Goal: Task Accomplishment & Management: Manage account settings

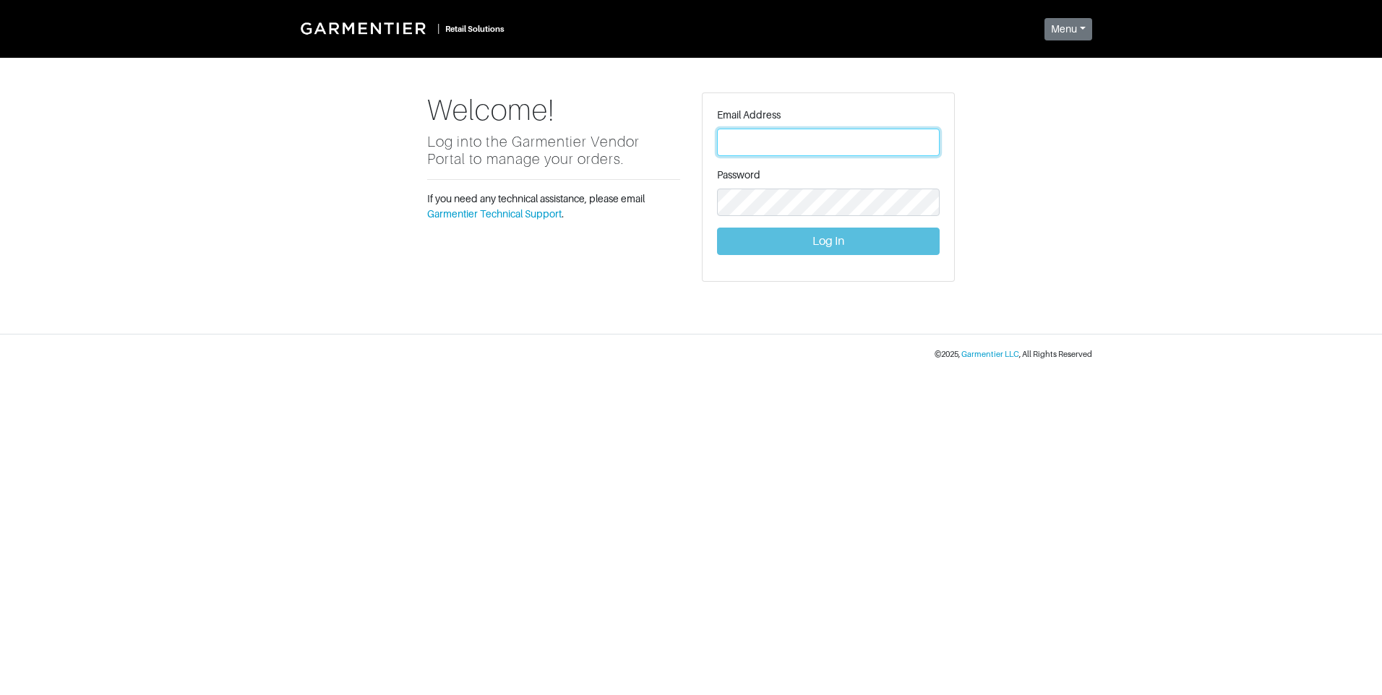
type input "[PERSON_NAME][EMAIL_ADDRESS][DOMAIN_NAME]"
drag, startPoint x: 844, startPoint y: 253, endPoint x: 841, endPoint y: 245, distance: 8.5
click at [842, 246] on button "Log In" at bounding box center [828, 241] width 223 height 27
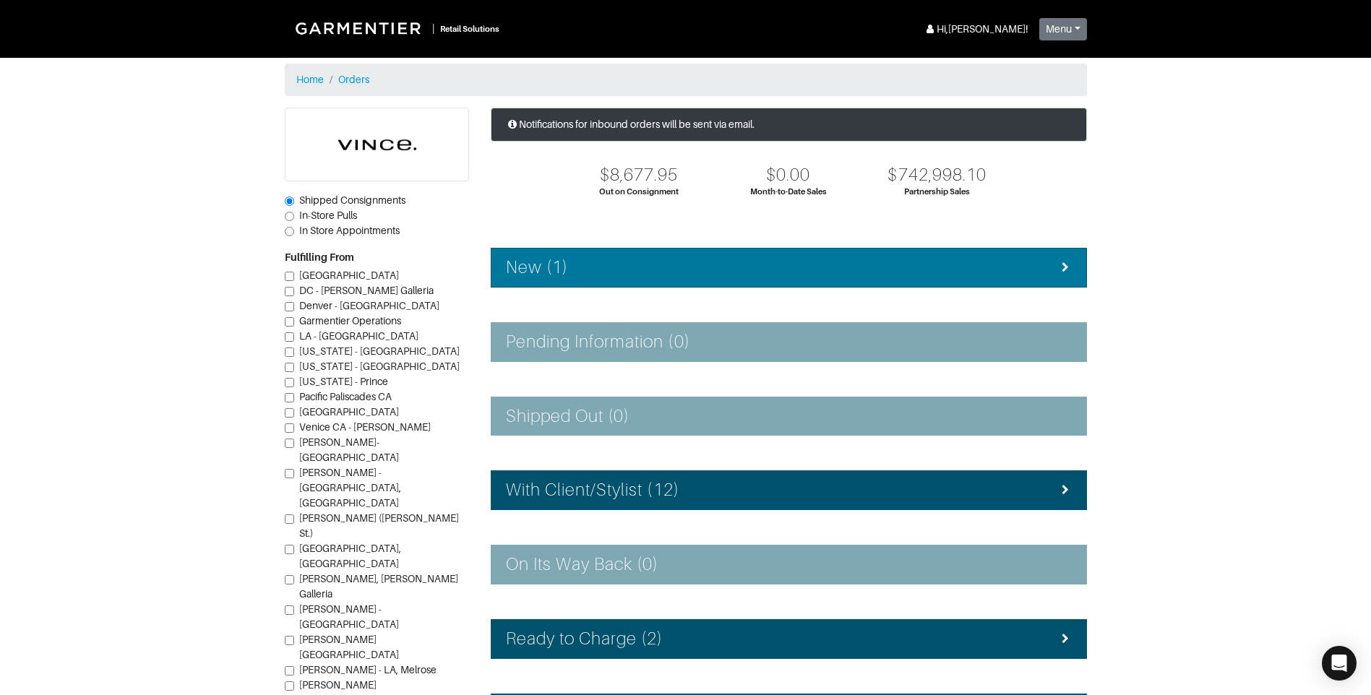
click at [718, 256] on li "New (1)" at bounding box center [789, 268] width 596 height 40
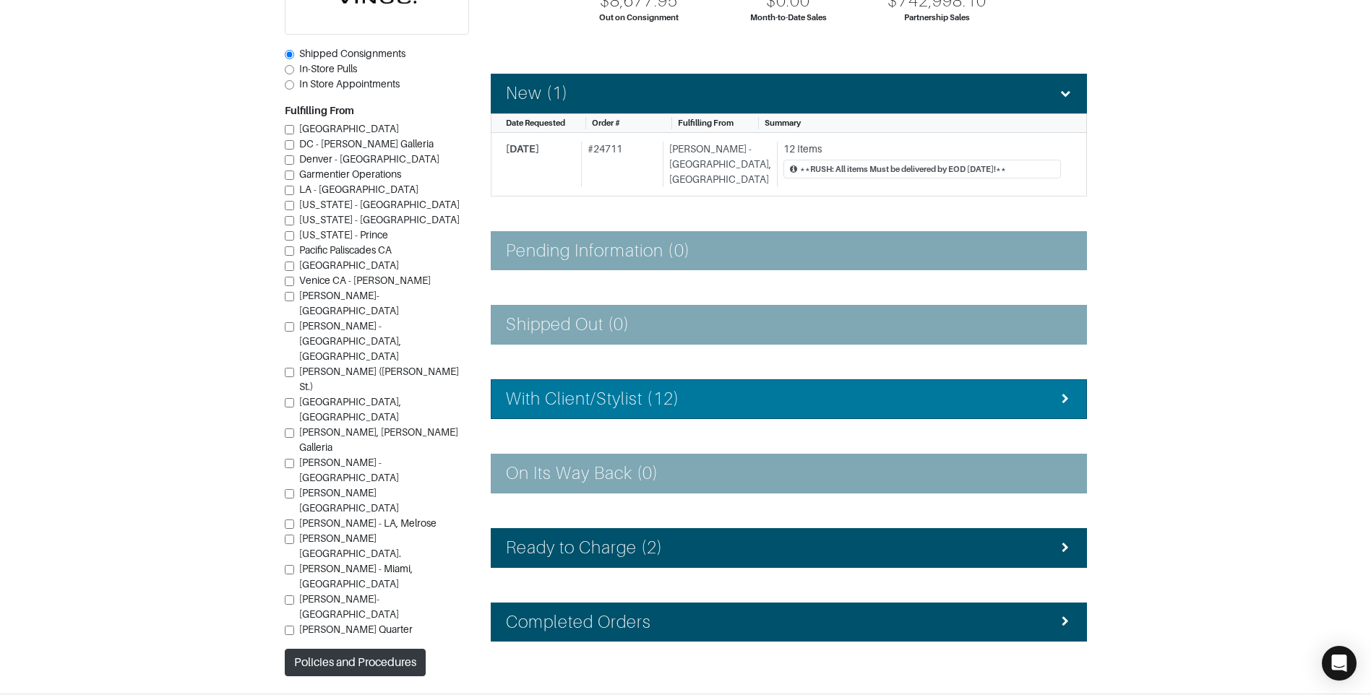
scroll to position [204, 0]
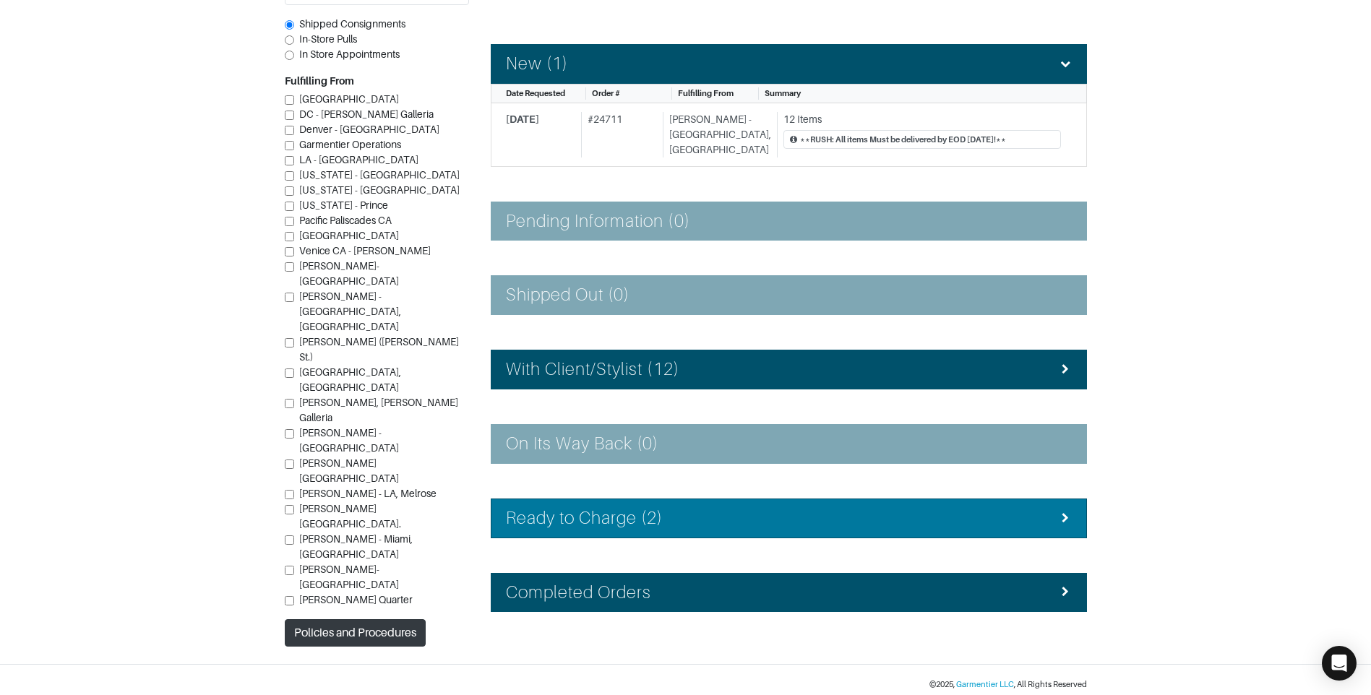
click at [652, 511] on h4 "Ready to Charge (2)" at bounding box center [585, 518] width 158 height 21
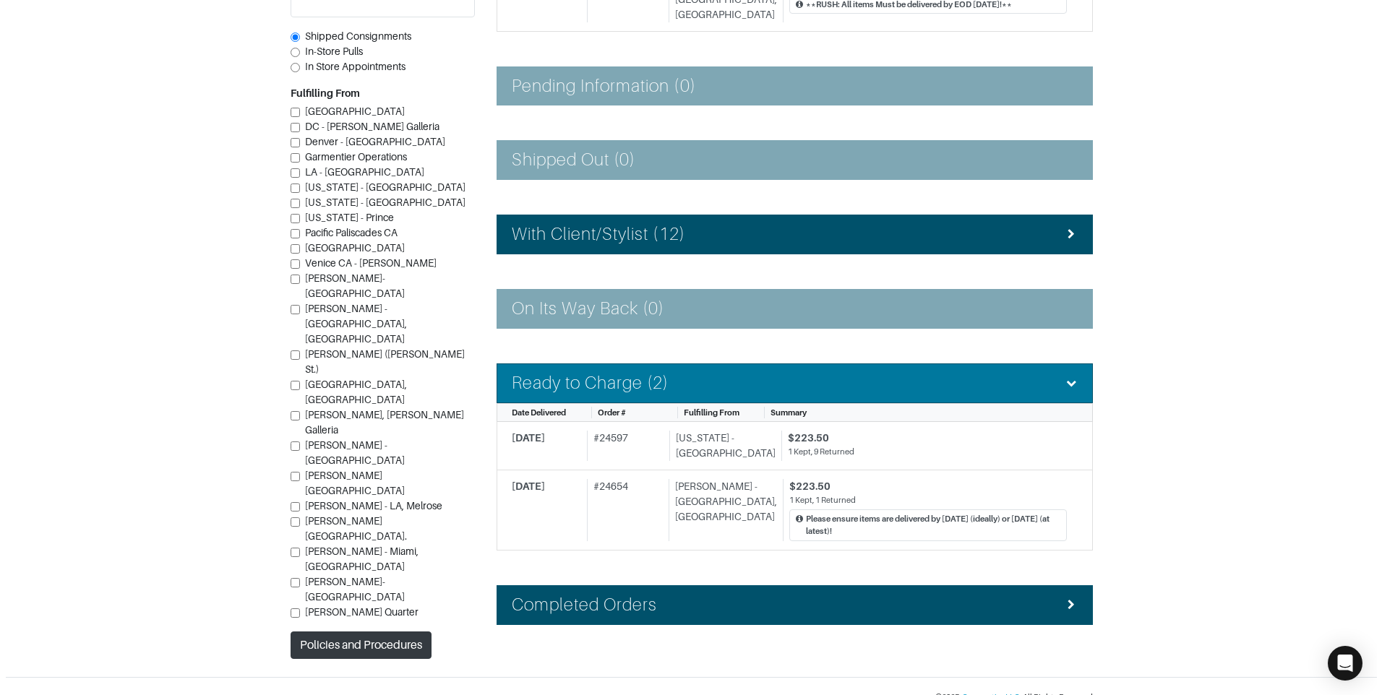
scroll to position [348, 0]
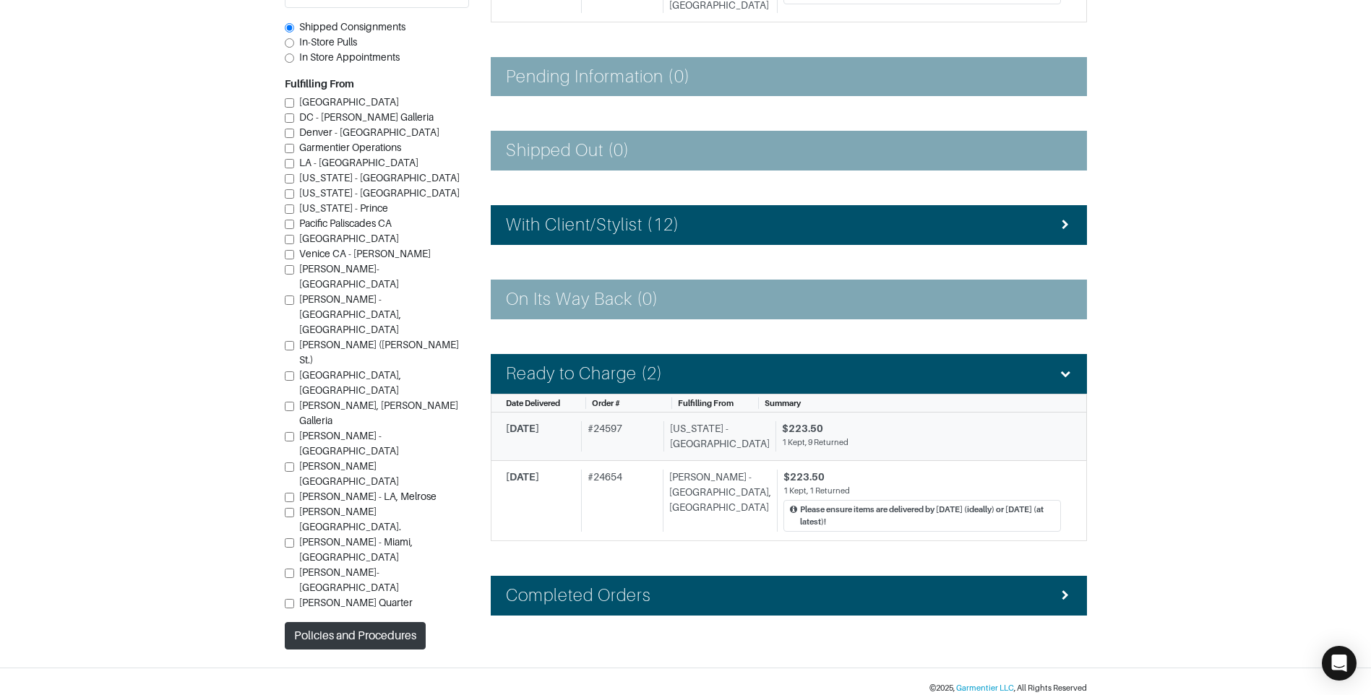
click at [658, 421] on div "# 24597" at bounding box center [619, 436] width 77 height 30
